Goal: Task Accomplishment & Management: Use online tool/utility

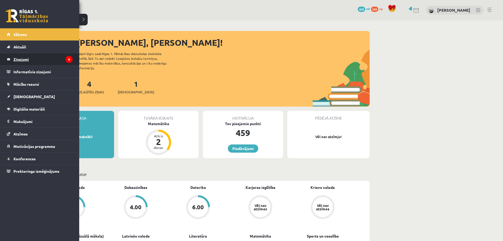
click at [50, 56] on legend "Ziņojumi 4" at bounding box center [42, 59] width 59 height 12
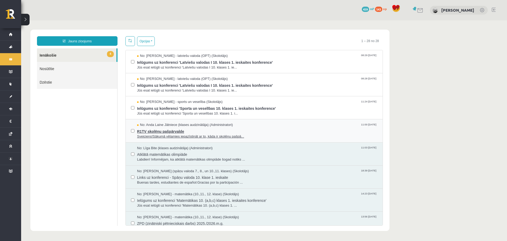
click at [174, 127] on span "No: Anda Laine Jātniece (klases audzinātāja) (Administratori)" at bounding box center [185, 124] width 96 height 5
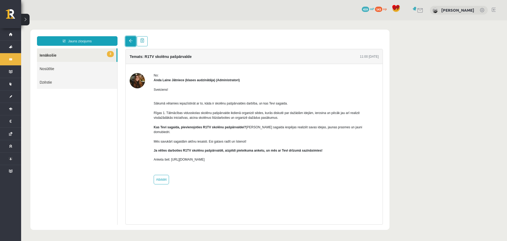
click at [127, 41] on link at bounding box center [130, 41] width 11 height 10
click at [87, 54] on link "3 Ienākošie" at bounding box center [76, 54] width 79 height 13
click at [129, 40] on link at bounding box center [130, 41] width 11 height 10
click at [130, 40] on span at bounding box center [131, 41] width 4 height 4
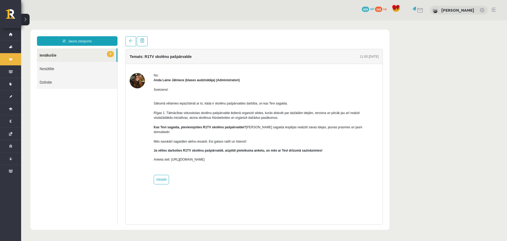
click at [71, 64] on link "Nosūtītie" at bounding box center [77, 68] width 80 height 13
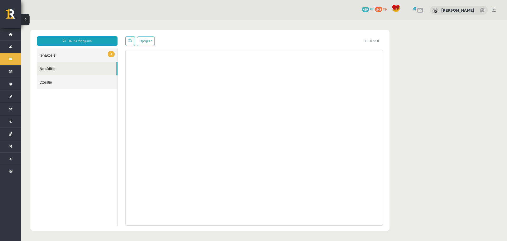
click at [64, 59] on link "3 Ienākošie" at bounding box center [77, 54] width 80 height 13
click at [63, 57] on link "3 Ienākošie" at bounding box center [77, 54] width 80 height 13
click at [77, 54] on link "3 Ienākošie" at bounding box center [77, 54] width 80 height 13
click at [87, 52] on link "3 Ienākošie" at bounding box center [77, 54] width 80 height 13
click at [88, 53] on link "3 Ienākošie" at bounding box center [77, 54] width 80 height 13
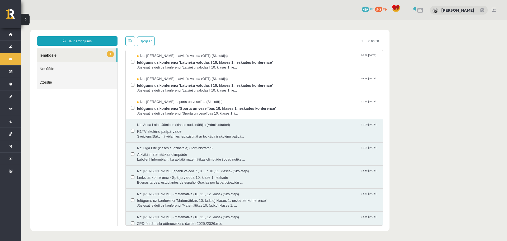
click at [89, 49] on link "3 Ienākošie" at bounding box center [76, 54] width 79 height 13
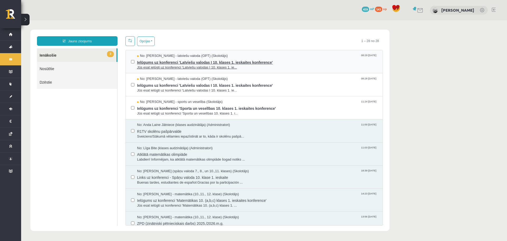
click at [149, 63] on span "Ielūgums uz konferenci 'Latviešu valodas I 10. klases 1. ieskaites konference'" at bounding box center [257, 61] width 240 height 7
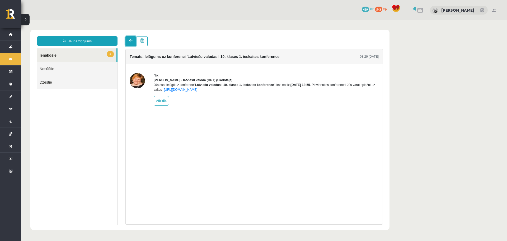
click at [133, 43] on link at bounding box center [130, 41] width 11 height 10
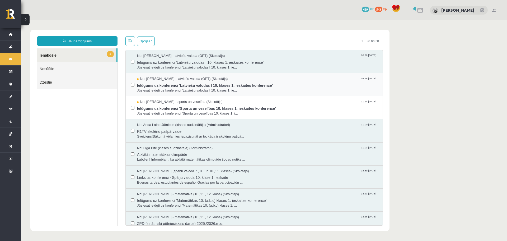
click at [142, 82] on span "Ielūgums uz konferenci 'Latviešu valodas I 10. klases 1. ieskaites konference'" at bounding box center [257, 84] width 240 height 7
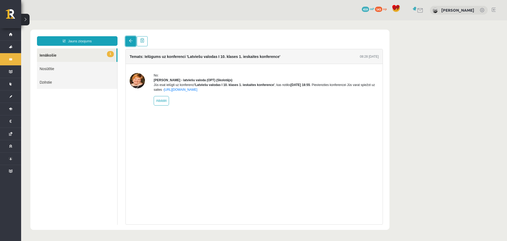
click at [128, 40] on link at bounding box center [130, 41] width 11 height 10
click at [129, 42] on span at bounding box center [131, 41] width 4 height 4
click at [130, 38] on link at bounding box center [130, 41] width 11 height 10
drag, startPoint x: 130, startPoint y: 45, endPoint x: 123, endPoint y: 46, distance: 7.2
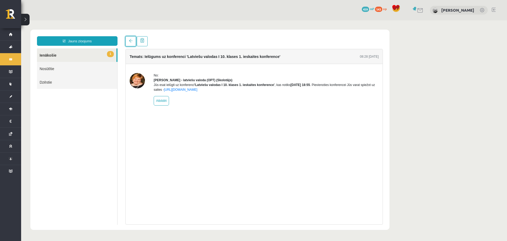
click at [129, 45] on link at bounding box center [130, 41] width 11 height 10
click at [77, 57] on link "1 Ienākošie" at bounding box center [76, 54] width 79 height 13
click at [93, 59] on link "1 Ienākošie" at bounding box center [76, 54] width 79 height 13
click at [132, 39] on span at bounding box center [131, 41] width 4 height 4
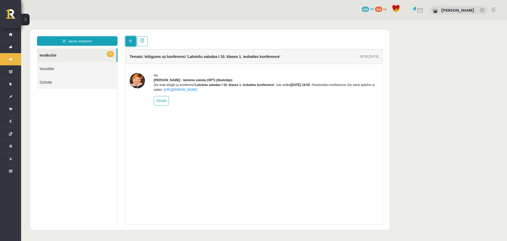
click at [132, 40] on span at bounding box center [131, 41] width 4 height 4
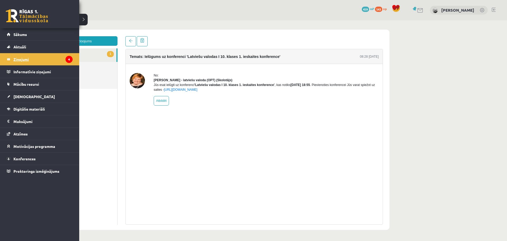
click at [26, 63] on legend "Ziņojumi 4" at bounding box center [42, 59] width 59 height 12
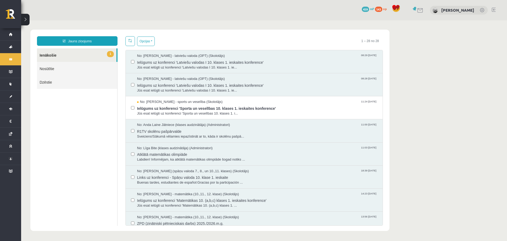
click at [80, 56] on link "1 Ienākošie" at bounding box center [76, 54] width 79 height 13
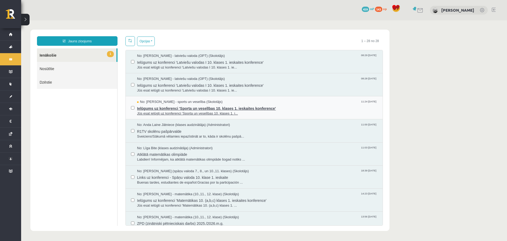
click at [167, 104] on span "Ielūgums uz konferenci 'Sporta un veselības 10. klases 1. ieskaites konference'" at bounding box center [257, 107] width 240 height 7
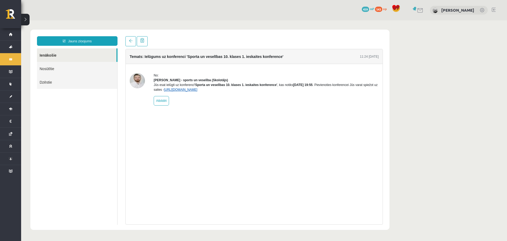
click at [185, 91] on link "https://eskola.r1tv.lv/conferences/4585/join" at bounding box center [181, 90] width 34 height 4
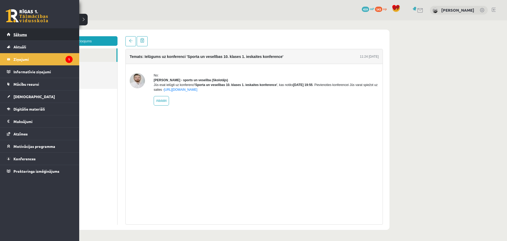
click at [15, 30] on link "Sākums" at bounding box center [40, 34] width 66 height 12
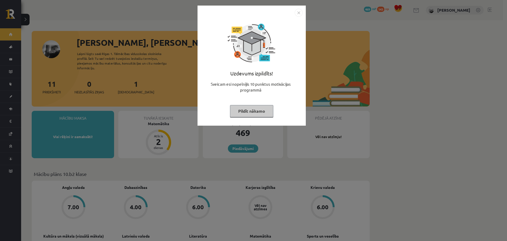
click at [241, 105] on button "Pildīt nākamo" at bounding box center [251, 111] width 43 height 12
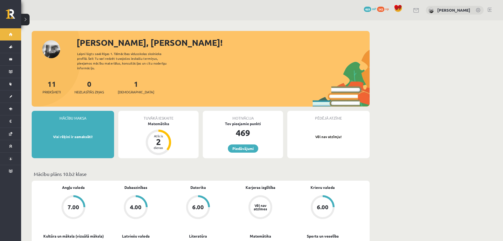
click at [125, 83] on div "1 Ieskaites" at bounding box center [136, 86] width 36 height 16
click at [129, 89] on span "[DEMOGRAPHIC_DATA]" at bounding box center [136, 91] width 36 height 5
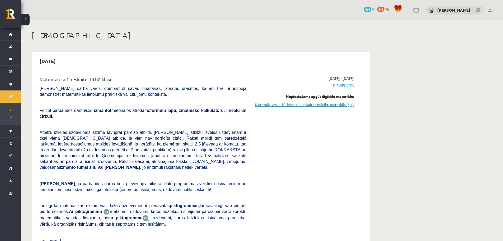
click at [272, 105] on link "Matemātikas I - 10. klases 1. ieskaites mācību materiāls (a,b)" at bounding box center [304, 105] width 100 height 6
click at [273, 106] on link "Matemātikas I - 10. klases 1. ieskaites mācību materiāls (a,b)" at bounding box center [304, 105] width 100 height 6
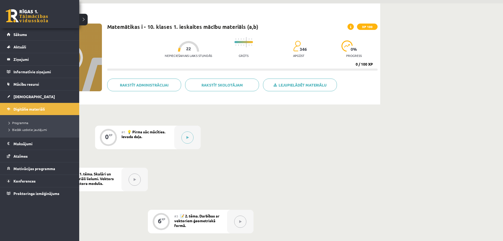
scroll to position [26, 0]
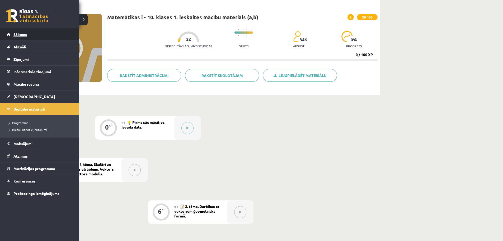
click at [13, 32] on link "Sākums" at bounding box center [40, 34] width 66 height 12
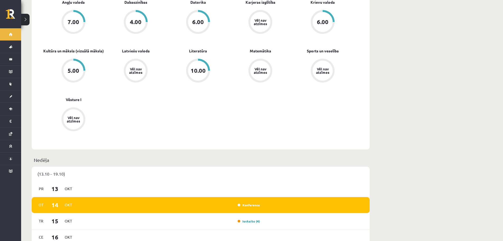
scroll to position [79, 0]
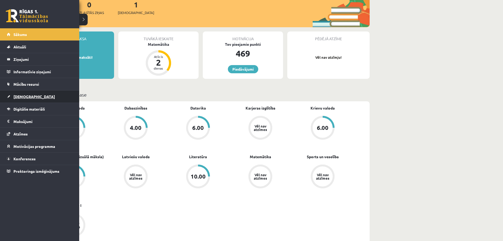
click at [20, 95] on span "[DEMOGRAPHIC_DATA]" at bounding box center [33, 96] width 41 height 5
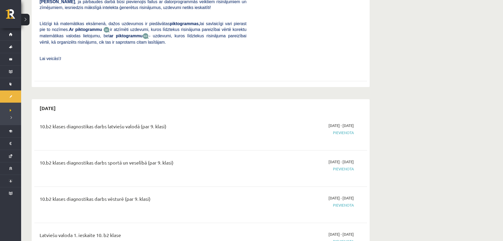
scroll to position [185, 0]
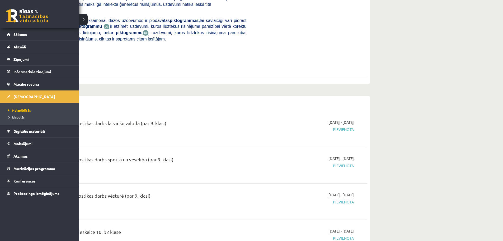
click at [14, 116] on span "Izlabotās" at bounding box center [16, 117] width 18 height 4
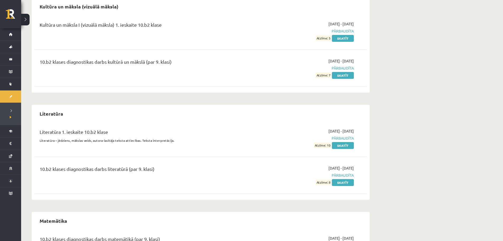
scroll to position [617, 0]
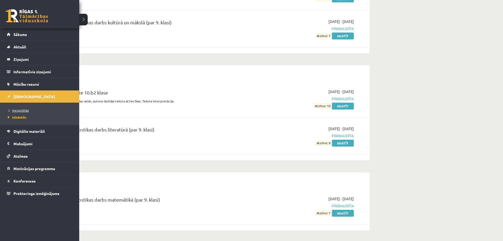
click at [17, 109] on span "Neizpildītās" at bounding box center [18, 110] width 22 height 4
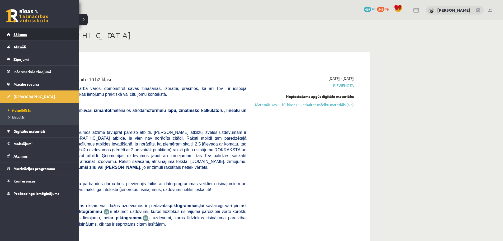
click at [13, 32] on link "Sākums" at bounding box center [40, 34] width 66 height 12
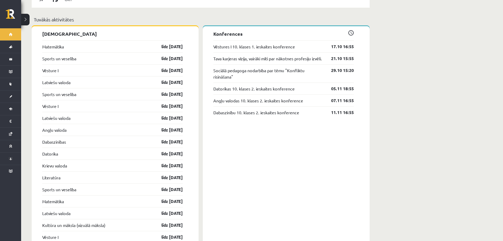
scroll to position [423, 0]
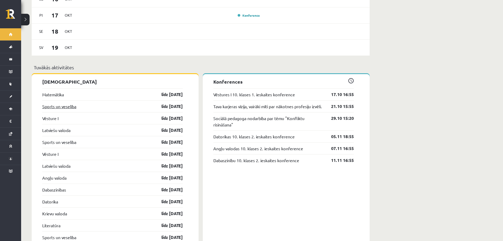
click at [69, 103] on link "Sports un veselība" at bounding box center [59, 106] width 34 height 6
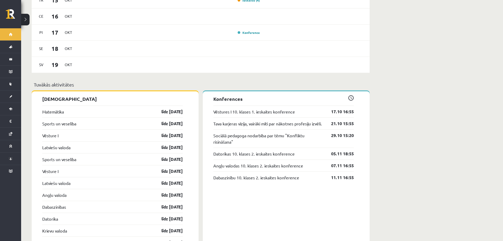
scroll to position [396, 0]
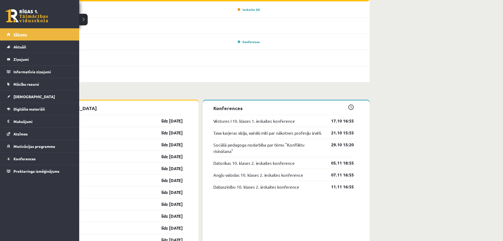
click at [24, 36] on link "Sākums" at bounding box center [40, 34] width 66 height 12
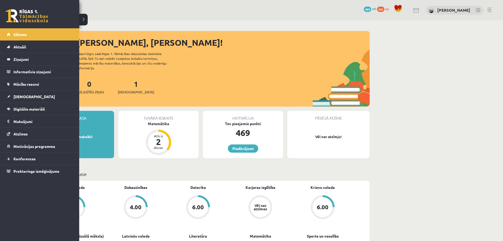
click at [36, 18] on link at bounding box center [27, 15] width 42 height 13
click at [15, 17] on link at bounding box center [27, 15] width 42 height 13
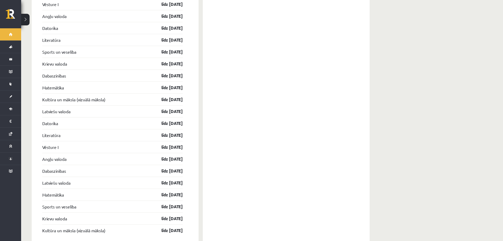
scroll to position [727, 0]
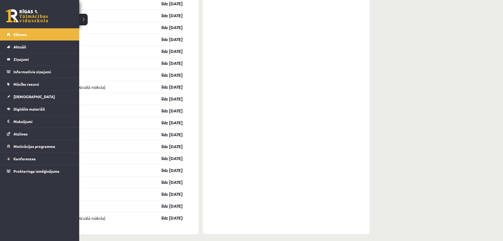
click at [10, 11] on link at bounding box center [27, 15] width 42 height 13
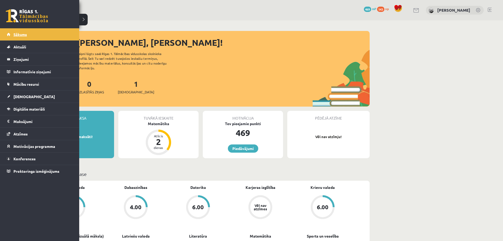
click at [15, 38] on link "Sākums" at bounding box center [40, 34] width 66 height 12
click at [16, 34] on span "Sākums" at bounding box center [19, 34] width 13 height 5
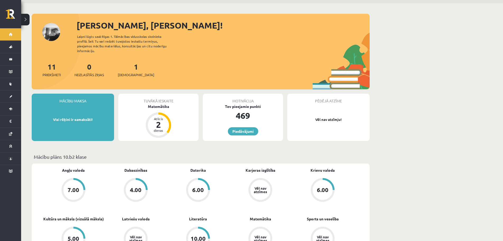
scroll to position [26, 0]
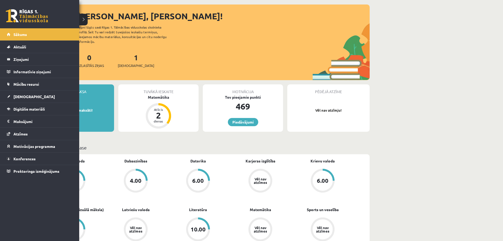
click at [26, 17] on link at bounding box center [27, 15] width 42 height 13
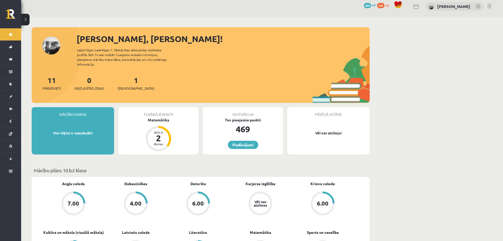
scroll to position [106, 0]
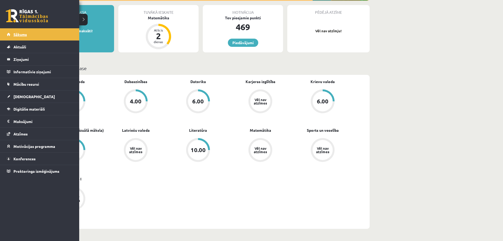
click at [28, 35] on link "Sākums" at bounding box center [40, 34] width 66 height 12
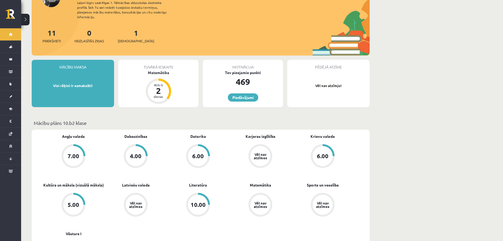
scroll to position [53, 0]
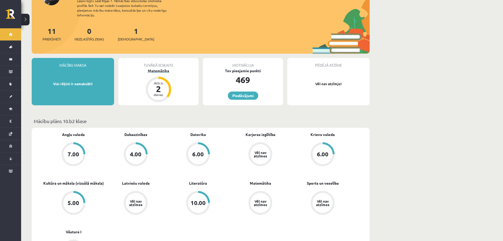
click at [154, 77] on div "Atlicis 2 dienas" at bounding box center [158, 89] width 25 height 25
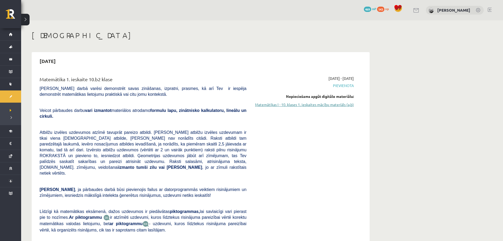
click at [315, 106] on link "Matemātikas I - 10. klases 1. ieskaites mācību materiāls (a,b)" at bounding box center [304, 105] width 100 height 6
click at [110, 122] on p at bounding box center [143, 124] width 207 height 5
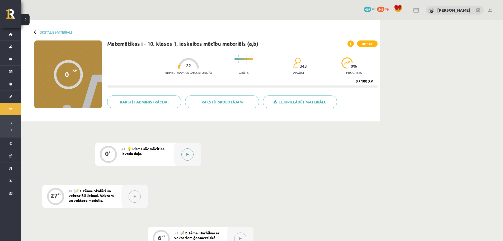
click at [191, 151] on button at bounding box center [187, 154] width 12 height 12
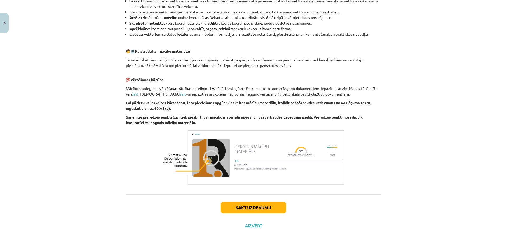
scroll to position [230, 0]
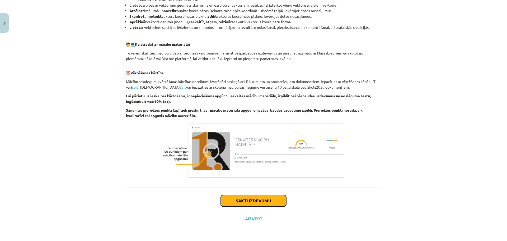
click at [241, 199] on button "Sākt uzdevumu" at bounding box center [254, 201] width 66 height 12
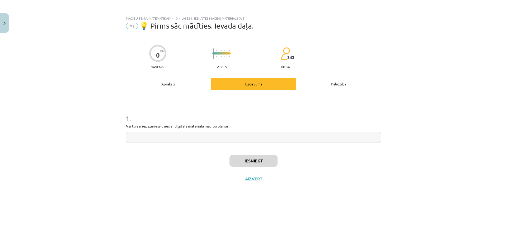
click at [164, 133] on input "text" at bounding box center [253, 137] width 255 height 11
click at [166, 137] on input "text" at bounding box center [253, 137] width 255 height 11
click at [170, 138] on input "text" at bounding box center [253, 137] width 255 height 11
type input "*******"
click at [238, 165] on button "Iesniegt" at bounding box center [254, 161] width 48 height 12
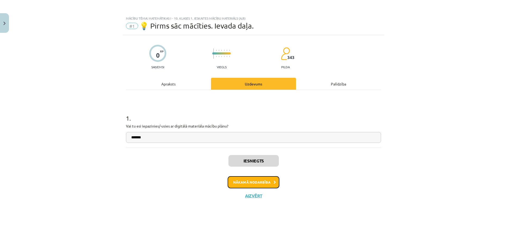
click at [257, 179] on button "Nākamā nodarbība" at bounding box center [254, 182] width 52 height 12
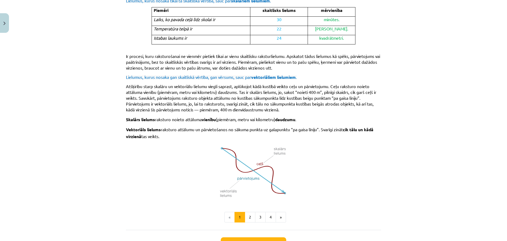
scroll to position [303, 0]
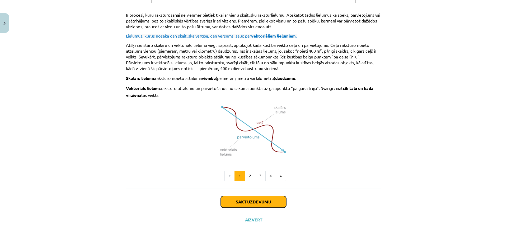
click at [235, 202] on button "Sākt uzdevumu" at bounding box center [254, 202] width 66 height 12
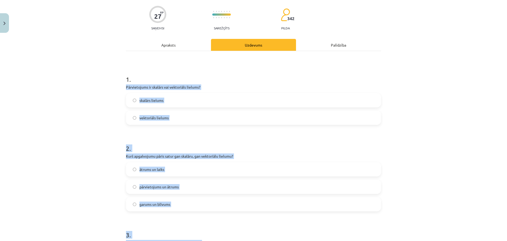
scroll to position [145, 0]
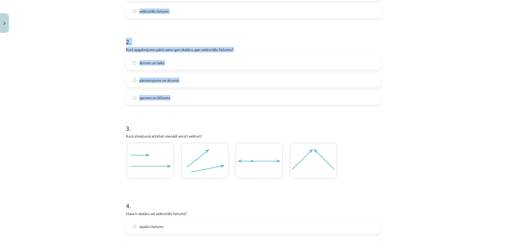
drag, startPoint x: 123, startPoint y: 112, endPoint x: 264, endPoint y: 98, distance: 141.0
copy form "Pārvietojums ir skalārs vai vektoriāls lielums? skalārs lielums vektoriāls liel…"
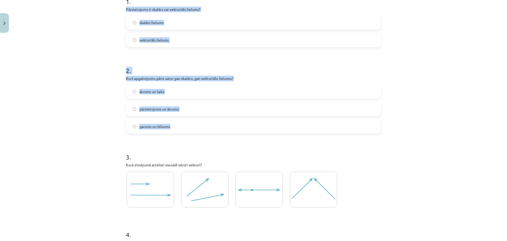
scroll to position [92, 0]
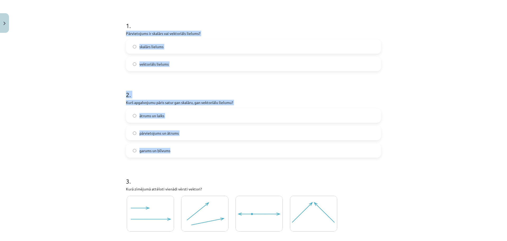
click at [145, 66] on span "vektoriāls lielums" at bounding box center [153, 64] width 29 height 6
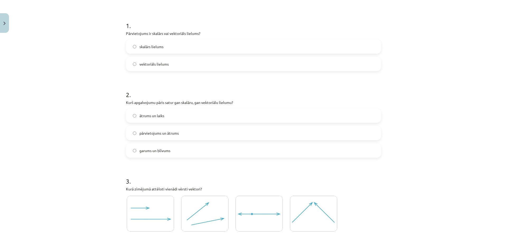
click at [169, 115] on label "ātrums un laiks" at bounding box center [254, 115] width 254 height 13
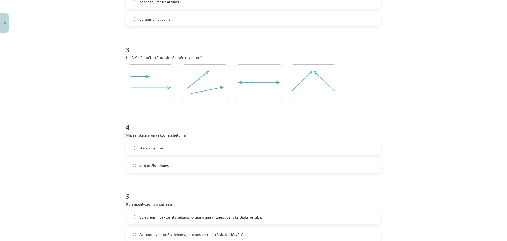
scroll to position [224, 0]
click at [136, 92] on img at bounding box center [150, 81] width 47 height 36
drag, startPoint x: 123, startPoint y: 133, endPoint x: 179, endPoint y: 165, distance: 64.6
copy div "Masa ir skalārs vai vektoriāls lielums? skalārs lielums vektoriāls lielums"
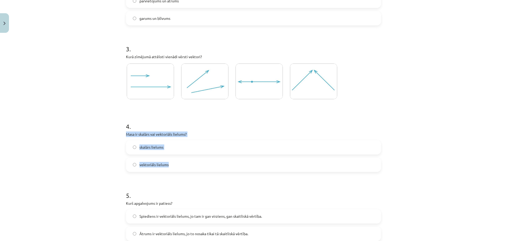
click at [176, 145] on label "skalārs lielums" at bounding box center [254, 147] width 254 height 13
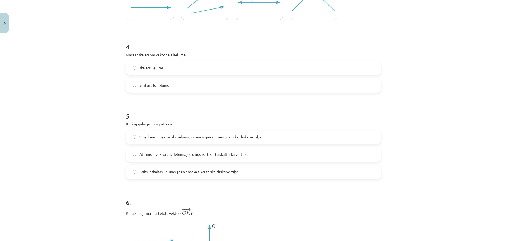
scroll to position [383, 0]
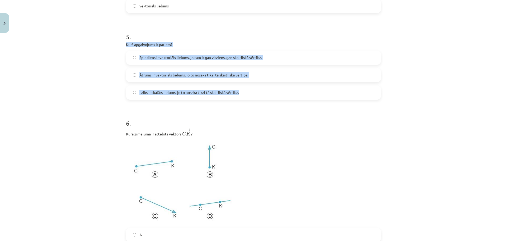
drag, startPoint x: 124, startPoint y: 44, endPoint x: 241, endPoint y: 95, distance: 127.7
copy div "Kurš apgalvojums ir patiess? Spiediens ir vektoriāls lielums, jo tam ir gan vir…"
click at [165, 93] on span "Laiks ir skalārs lielums, jo to nosaka tikai tā skaitliskā vērtība." at bounding box center [189, 93] width 100 height 6
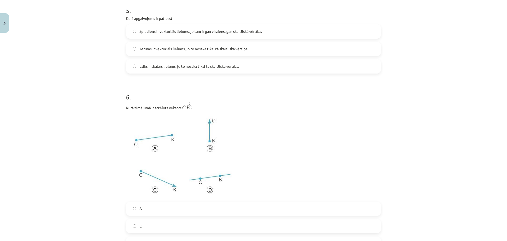
scroll to position [409, 0]
drag, startPoint x: 179, startPoint y: 106, endPoint x: 190, endPoint y: 109, distance: 11.4
click at [190, 109] on p "Kurā zīmējumā ir attēlots vektors ﻿﻿ − − → C K C K → ?" at bounding box center [253, 106] width 255 height 9
click at [274, 90] on h1 "6 ." at bounding box center [253, 92] width 255 height 16
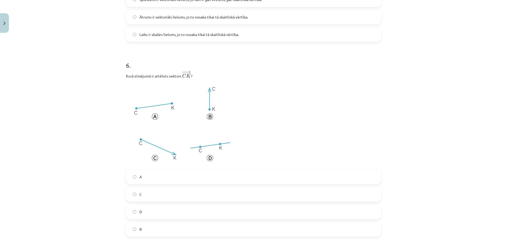
scroll to position [436, 0]
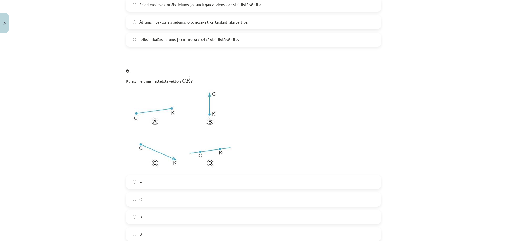
drag, startPoint x: 180, startPoint y: 80, endPoint x: 189, endPoint y: 78, distance: 8.3
click at [189, 78] on span "− − → C K" at bounding box center [186, 79] width 9 height 7
click at [213, 76] on p "Kurā zīmējumā ir attēlots vektors ﻿﻿ − − → C K C K → ?" at bounding box center [253, 79] width 255 height 9
drag, startPoint x: 180, startPoint y: 77, endPoint x: 192, endPoint y: 82, distance: 12.8
click at [192, 82] on p "Kurā zīmējumā ir attēlots vektors ﻿﻿ − − → C K C K → ?" at bounding box center [253, 79] width 255 height 9
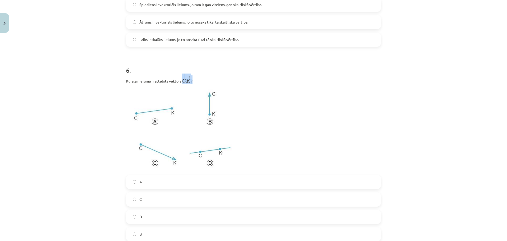
click at [182, 76] on span "−" at bounding box center [184, 77] width 4 height 3
drag, startPoint x: 181, startPoint y: 76, endPoint x: 192, endPoint y: 81, distance: 12.1
click at [192, 81] on p "Kurā zīmējumā ir attēlots vektors ﻿﻿ − − → C K C K → ?" at bounding box center [253, 79] width 255 height 9
copy p "− − → C K C K → ?"
click at [111, 85] on div "Mācību tēma: Matemātikas i - 10. klases 1. ieskaites mācību materiāls (a,b) #2 …" at bounding box center [253, 120] width 507 height 241
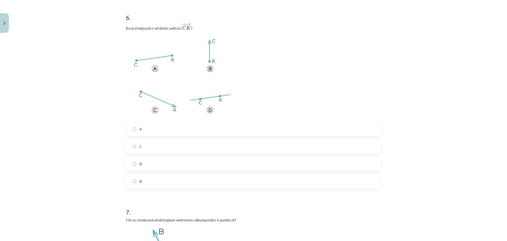
scroll to position [462, 0]
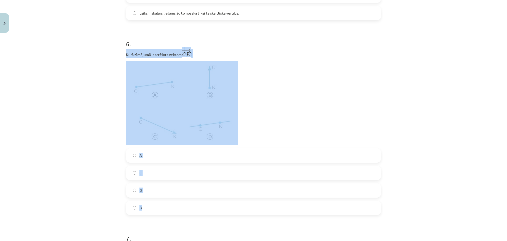
drag, startPoint x: 123, startPoint y: 54, endPoint x: 179, endPoint y: 144, distance: 105.2
copy div "Kurā zīmējumā ir attēlots vektors ﻿﻿ − − → C K C K → ? A C D B"
click at [77, 92] on div "Mācību tēma: Matemātikas i - 10. klases 1. ieskaites mācību materiāls (a,b) #2 …" at bounding box center [253, 120] width 507 height 241
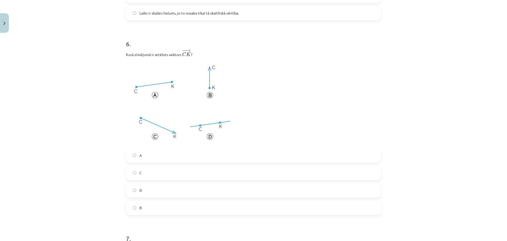
click at [158, 98] on img at bounding box center [182, 103] width 112 height 84
click at [140, 169] on label "C" at bounding box center [254, 172] width 254 height 13
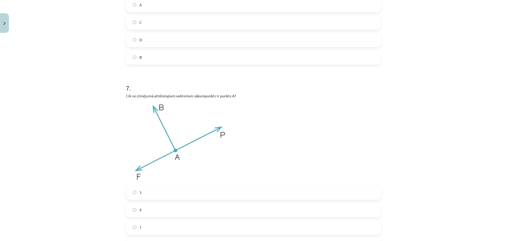
scroll to position [621, 0]
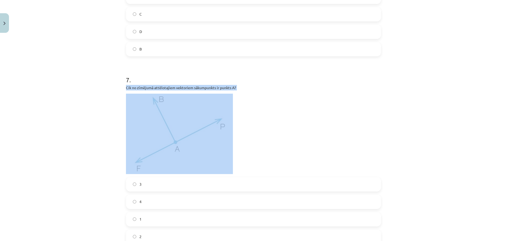
drag, startPoint x: 128, startPoint y: 87, endPoint x: 245, endPoint y: 92, distance: 117.4
copy div "Cik no zīmējumā attēlotajiem vektoriem sākumpunkts ir punkts A?"
click at [177, 116] on img at bounding box center [179, 133] width 107 height 80
click at [174, 132] on img at bounding box center [179, 133] width 107 height 80
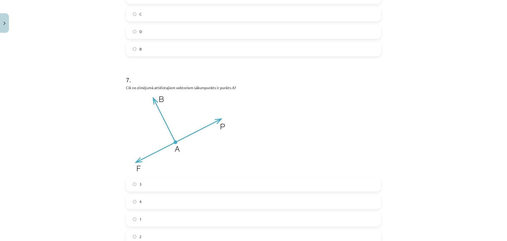
click at [135, 180] on label "3" at bounding box center [254, 183] width 254 height 13
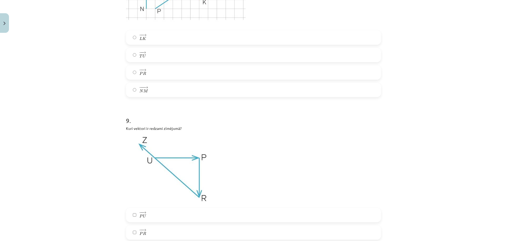
scroll to position [806, 0]
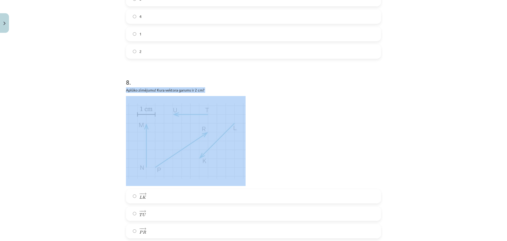
drag, startPoint x: 123, startPoint y: 89, endPoint x: 192, endPoint y: 95, distance: 68.7
click at [192, 95] on div "27 XP Saņemsi Sarežģīts 342 pilda Apraksts Uzdevums Palīdzība 1 . Pārvietojums …" at bounding box center [253, 143] width 261 height 1827
copy div "Aplūko zīmējumu! Kura vektora garums ir 2 cm?"
click at [200, 130] on img at bounding box center [186, 141] width 120 height 90
click at [188, 131] on img at bounding box center [186, 141] width 120 height 90
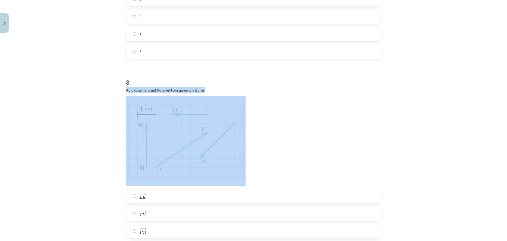
click at [113, 110] on div "Mācību tēma: Matemātikas i - 10. klases 1. ieskaites mācību materiāls (a,b) #2 …" at bounding box center [253, 120] width 507 height 241
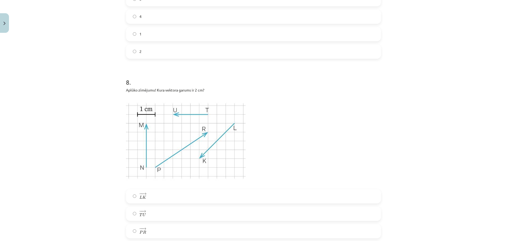
click at [147, 120] on img at bounding box center [186, 141] width 120 height 90
click at [159, 121] on img at bounding box center [186, 141] width 120 height 90
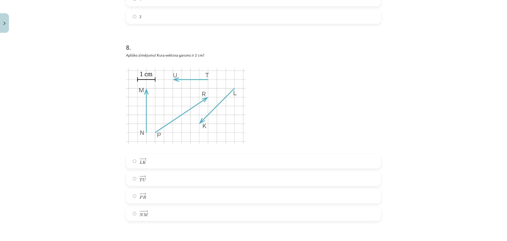
scroll to position [885, 0]
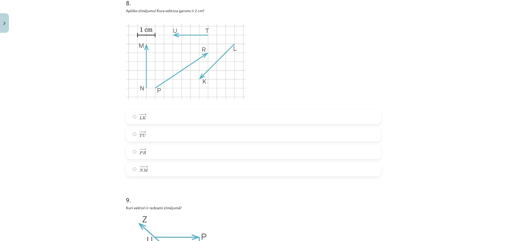
click at [164, 134] on label "− − → T U T U →" at bounding box center [254, 134] width 254 height 13
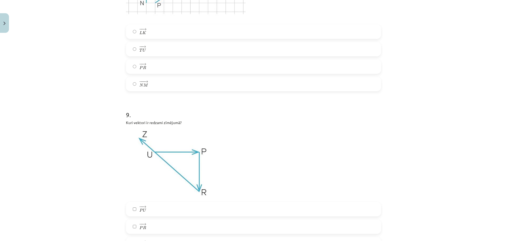
scroll to position [964, 0]
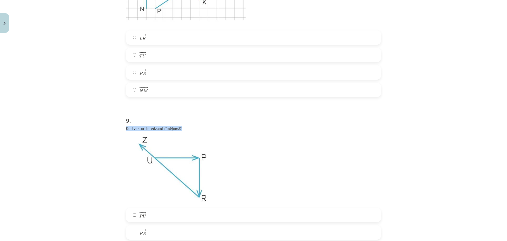
drag, startPoint x: 123, startPoint y: 128, endPoint x: 176, endPoint y: 128, distance: 53.1
copy p "Kuri vektori ir redzami zīmējumā?"
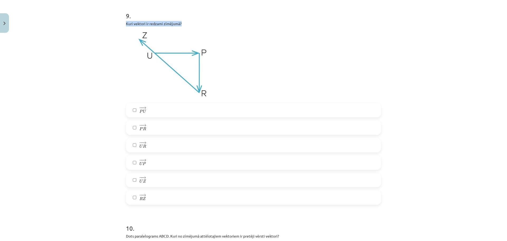
scroll to position [1070, 0]
click at [157, 81] on img at bounding box center [173, 64] width 94 height 70
click at [166, 56] on img at bounding box center [173, 64] width 94 height 70
click at [233, 55] on p at bounding box center [253, 64] width 255 height 70
click at [151, 50] on img at bounding box center [173, 64] width 94 height 70
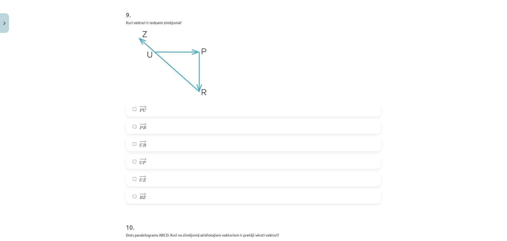
click at [165, 56] on img at bounding box center [173, 64] width 94 height 70
click at [126, 22] on p "Kuri vektori ir redzami zīmējumā?" at bounding box center [253, 23] width 255 height 6
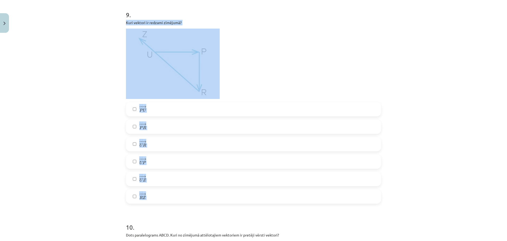
drag, startPoint x: 125, startPoint y: 22, endPoint x: 190, endPoint y: 204, distance: 192.8
click at [190, 203] on div "9 . Kuri vektori ir redzami zīmējumā? − − → P U P U → − − → P R P R → − − → U R…" at bounding box center [253, 103] width 255 height 202
copy div "Kuri vektori ir redzami zīmējumā? − − → P U P U → − − → P R P R → − − → U R U R…"
click at [111, 35] on div "Mācību tēma: Matemātikas i - 10. klases 1. ieskaites mācību materiāls (a,b) #2 …" at bounding box center [253, 120] width 507 height 241
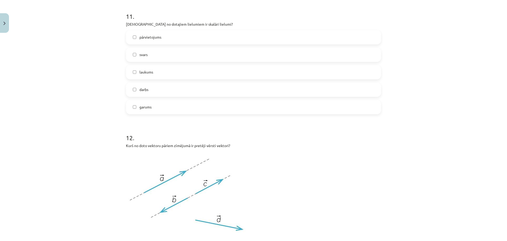
scroll to position [1450, 0]
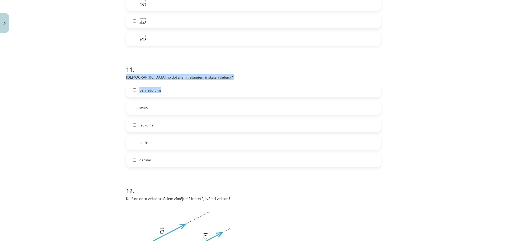
drag, startPoint x: 121, startPoint y: 77, endPoint x: 205, endPoint y: 91, distance: 85.1
click at [116, 81] on div "Mācību tēma: Matemātikas i - 10. klases 1. ieskaites mācību materiāls (a,b) #2 …" at bounding box center [253, 120] width 507 height 241
drag, startPoint x: 124, startPoint y: 78, endPoint x: 207, endPoint y: 146, distance: 107.7
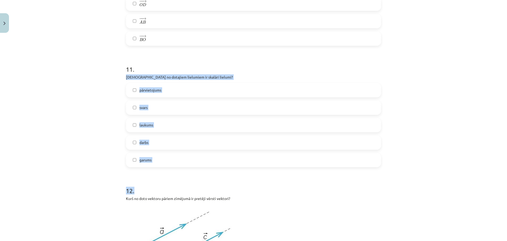
click at [105, 109] on div "Mācību tēma: Matemātikas i - 10. klases 1. ieskaites mācību materiāls (a,b) #2 …" at bounding box center [253, 120] width 507 height 241
drag, startPoint x: 129, startPoint y: 78, endPoint x: 177, endPoint y: 161, distance: 96.1
copy div "Kuri no dotajiem lielumiem ir skalāri lielumi? pārvietojums svars laukums darbs…"
click at [138, 99] on div "pārvietojums svars laukums darbs garums" at bounding box center [253, 125] width 255 height 84
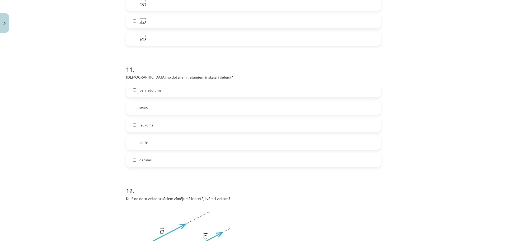
click at [140, 123] on span "laukums" at bounding box center [146, 125] width 14 height 6
click at [139, 105] on span "svars" at bounding box center [143, 108] width 8 height 6
click at [151, 139] on label "darbs" at bounding box center [254, 142] width 254 height 13
click at [146, 160] on span "garums" at bounding box center [145, 160] width 12 height 6
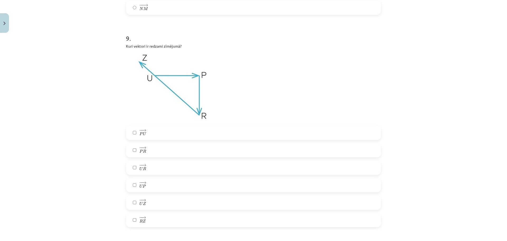
scroll to position [1054, 0]
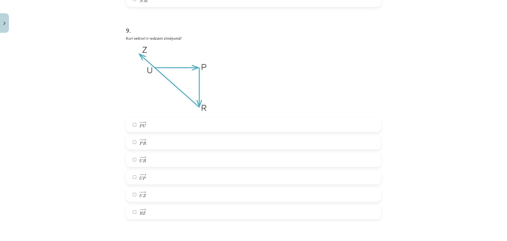
drag, startPoint x: 153, startPoint y: 176, endPoint x: 332, endPoint y: 86, distance: 200.3
click at [332, 86] on p at bounding box center [253, 79] width 255 height 70
click at [181, 139] on label "− − → P R P R →" at bounding box center [254, 141] width 254 height 13
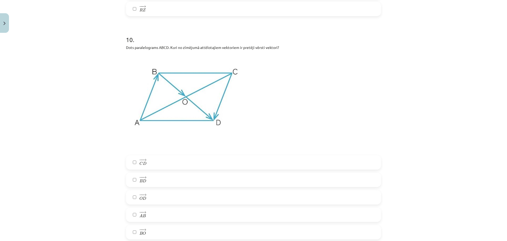
scroll to position [1265, 0]
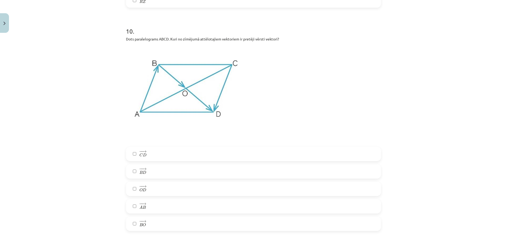
click at [164, 151] on label "− − → C D C D →" at bounding box center [254, 153] width 254 height 13
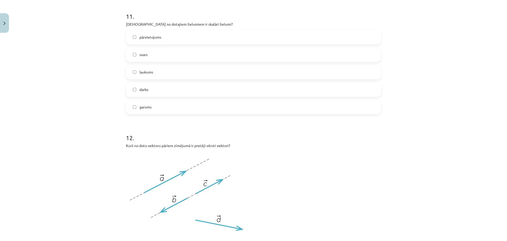
scroll to position [1635, 0]
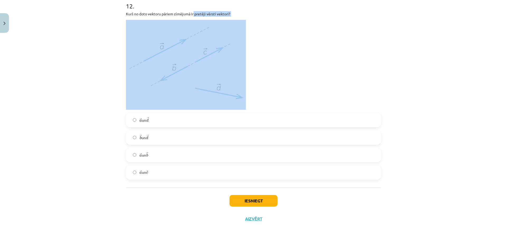
drag, startPoint x: 192, startPoint y: 14, endPoint x: 242, endPoint y: 17, distance: 49.8
click at [242, 17] on div "Kurš no doto vektoru pāriem zīmējumā ir pretēji vērsti vektori?" at bounding box center [253, 60] width 255 height 99
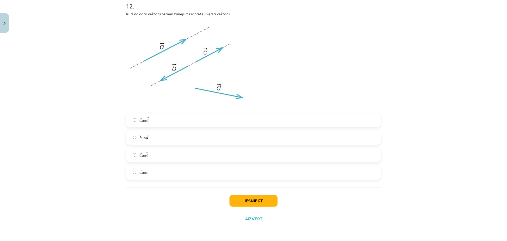
click at [163, 134] on label "→ b b → un → d d →" at bounding box center [254, 137] width 254 height 13
click at [254, 202] on button "Iesniegt" at bounding box center [254, 201] width 48 height 12
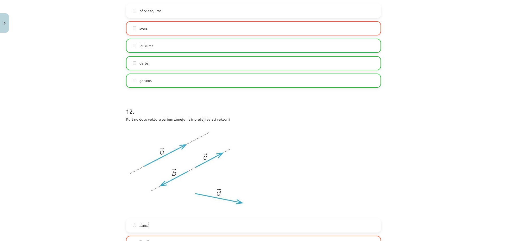
scroll to position [1652, 0]
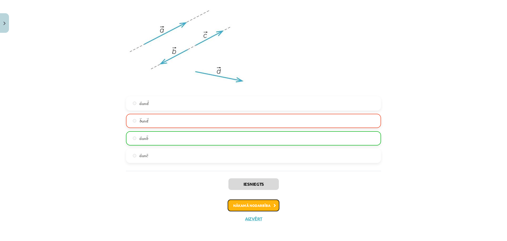
click at [256, 209] on button "Nākamā nodarbība" at bounding box center [254, 205] width 52 height 12
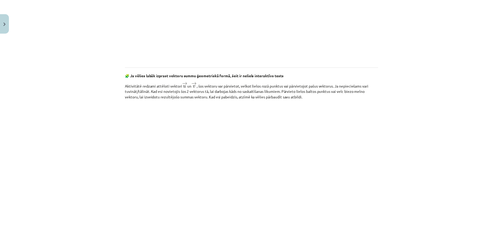
scroll to position [763, 0]
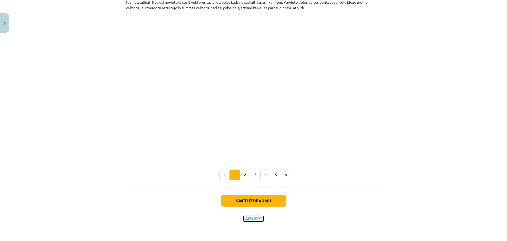
click at [250, 217] on button "Aizvērt" at bounding box center [254, 218] width 20 height 5
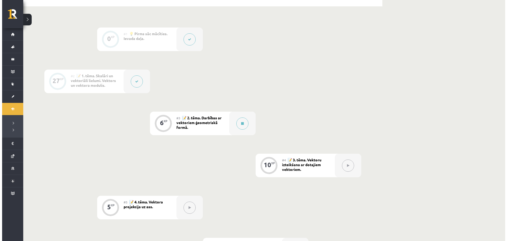
scroll to position [106, 0]
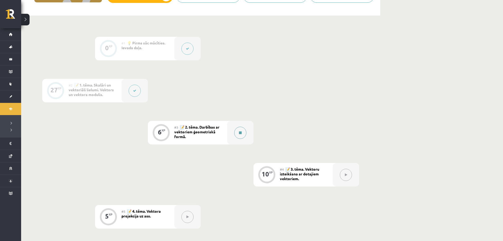
click at [244, 133] on button at bounding box center [240, 133] width 12 height 12
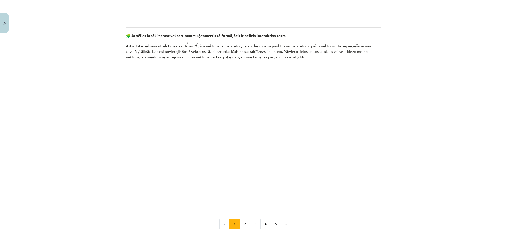
scroll to position [763, 0]
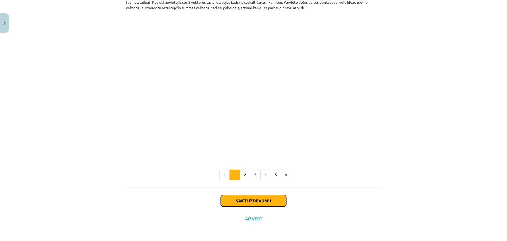
click at [262, 200] on button "Sākt uzdevumu" at bounding box center [254, 201] width 66 height 12
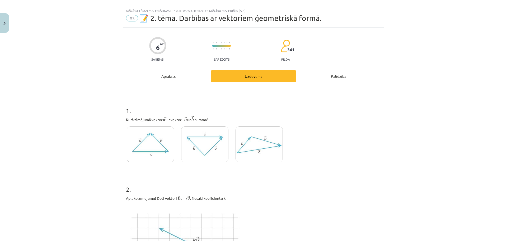
scroll to position [0, 0]
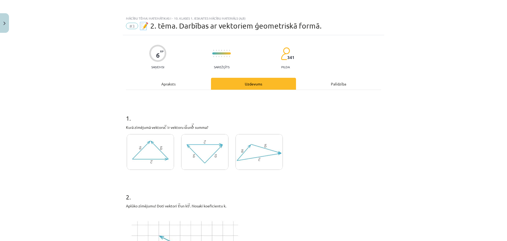
click at [157, 162] on img at bounding box center [150, 152] width 47 height 36
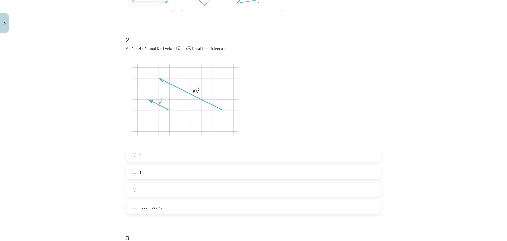
scroll to position [158, 0]
click at [329, 227] on h1 "3 ." at bounding box center [253, 231] width 255 height 16
click at [173, 183] on label "2" at bounding box center [254, 187] width 254 height 13
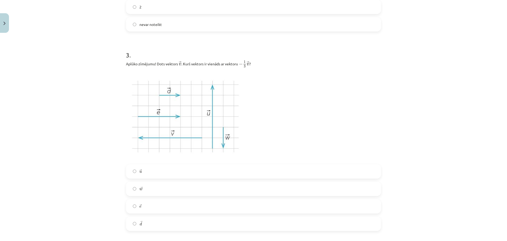
scroll to position [370, 0]
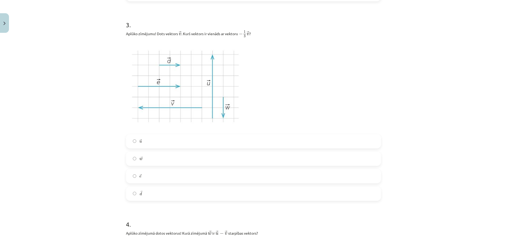
click at [139, 177] on span "e" at bounding box center [140, 176] width 2 height 2
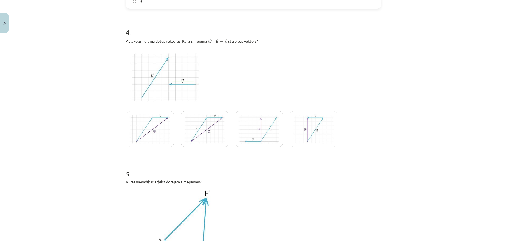
scroll to position [562, 0]
click at [167, 129] on img at bounding box center [150, 128] width 47 height 36
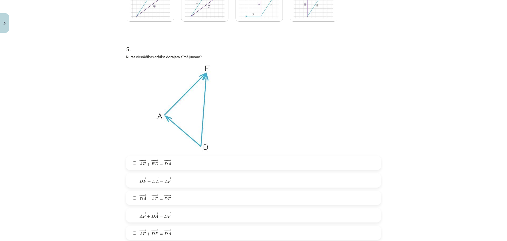
scroll to position [721, 0]
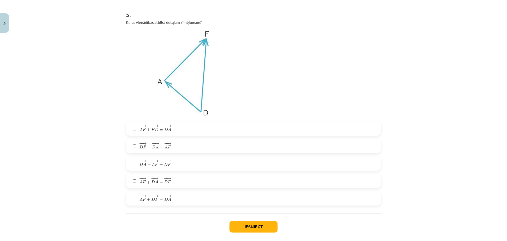
click at [186, 142] on label "− − → D F + − − → D A = − − → A F D F → + D A → = A F →" at bounding box center [254, 145] width 254 height 13
click at [183, 161] on label "− − → D A + − − → A F = − − → D F D A → + A F → = D F →" at bounding box center [254, 163] width 254 height 13
click at [259, 230] on button "Iesniegt" at bounding box center [254, 227] width 48 height 12
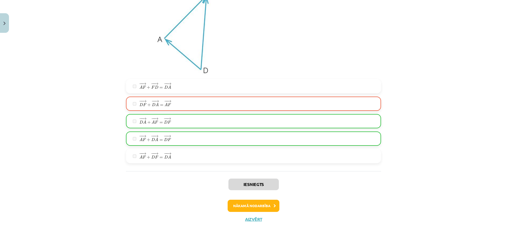
scroll to position [764, 0]
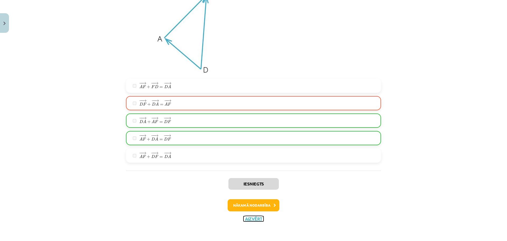
click at [257, 217] on button "Aizvērt" at bounding box center [254, 218] width 20 height 5
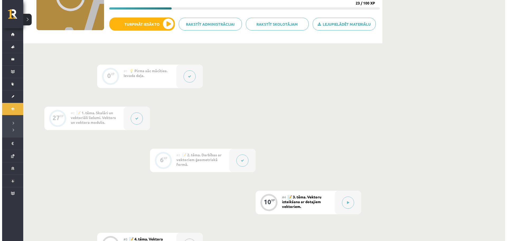
scroll to position [79, 0]
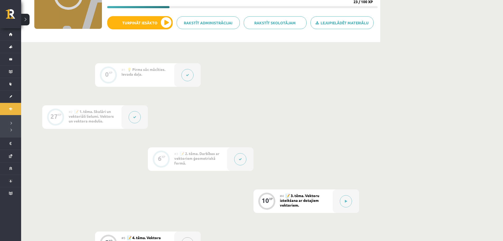
click at [129, 115] on button at bounding box center [135, 117] width 12 height 12
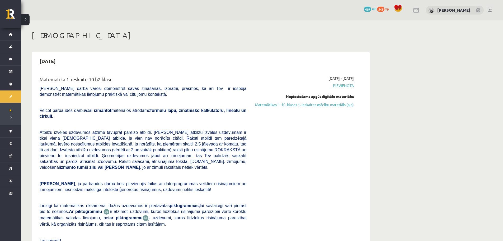
drag, startPoint x: 300, startPoint y: 105, endPoint x: 277, endPoint y: 18, distance: 89.6
click at [300, 105] on link "Matemātikas I - 10. klases 1. ieskaites mācību materiāls (a,b)" at bounding box center [304, 105] width 100 height 6
click at [325, 103] on link "Matemātikas I - 10. klases 1. ieskaites mācību materiāls (a,b)" at bounding box center [304, 105] width 100 height 6
click at [285, 102] on link "Matemātikas I - 10. klases 1. ieskaites mācību materiāls (a,b)" at bounding box center [304, 105] width 100 height 6
